Goal: Find specific page/section: Find specific page/section

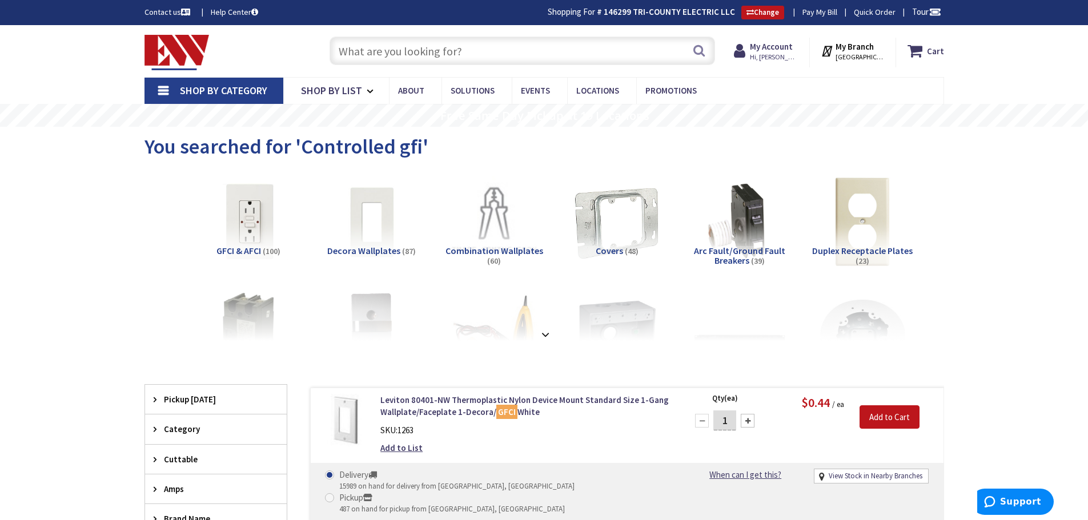
click at [411, 55] on input "text" at bounding box center [523, 51] width 386 height 29
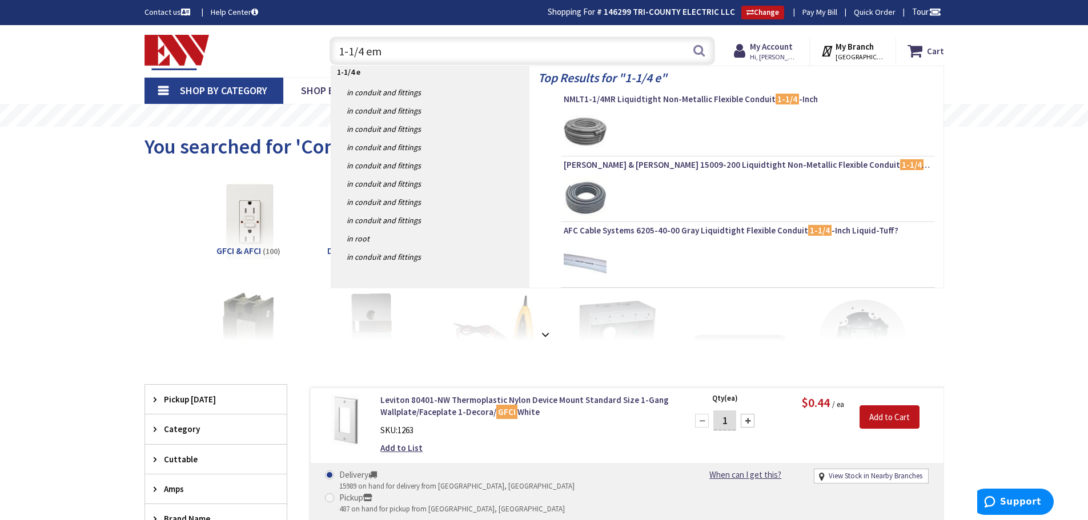
type input "1-1/4 emt"
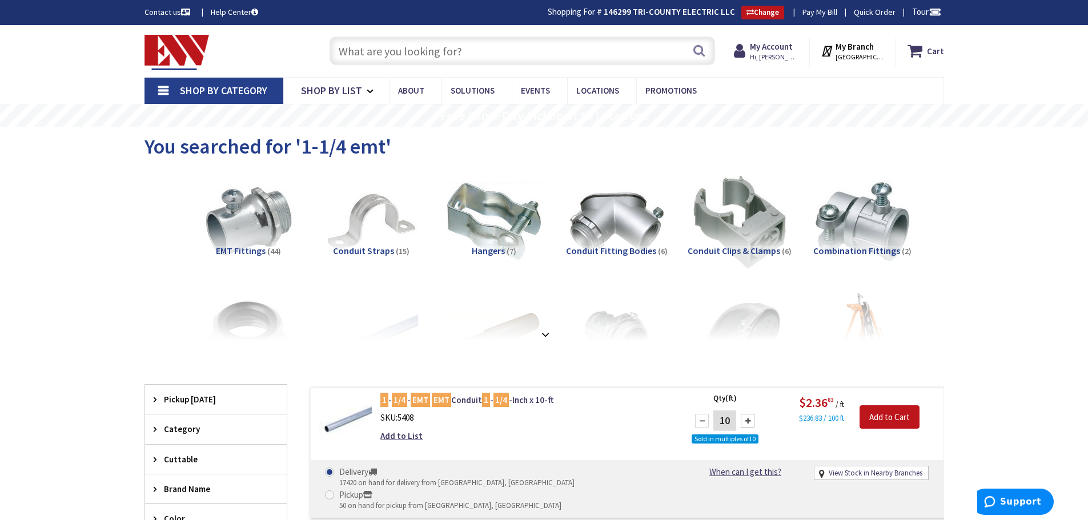
click at [405, 65] on input "text" at bounding box center [523, 51] width 386 height 29
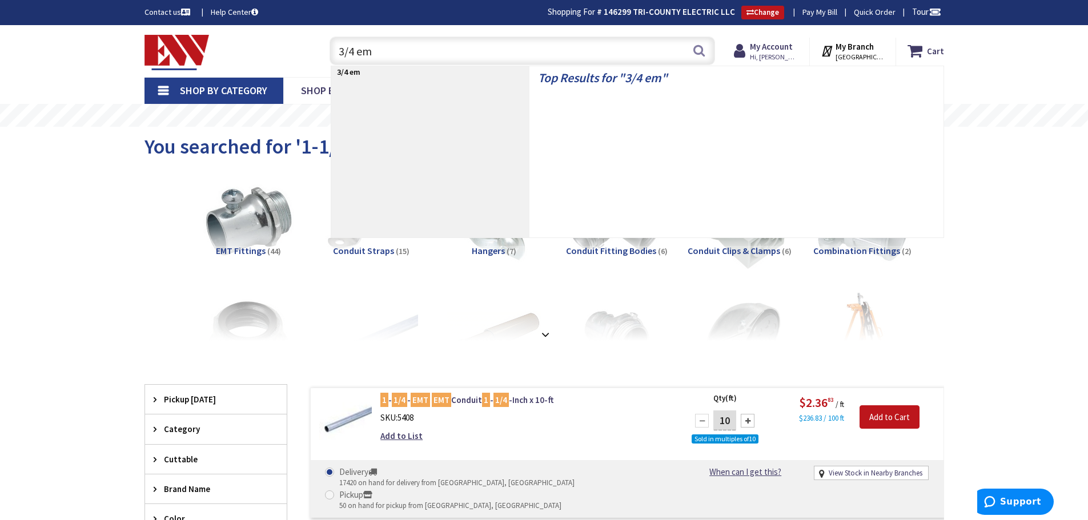
type input "3/4 emt"
